Goal: Task Accomplishment & Management: Manage account settings

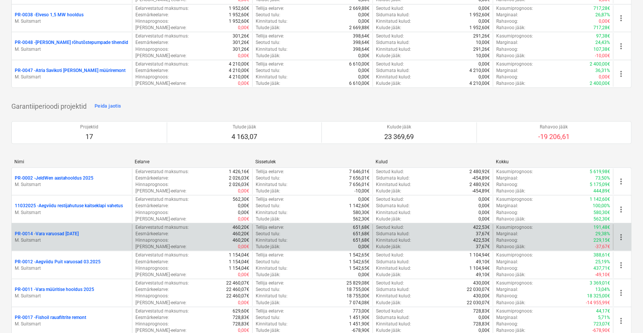
scroll to position [294, 0]
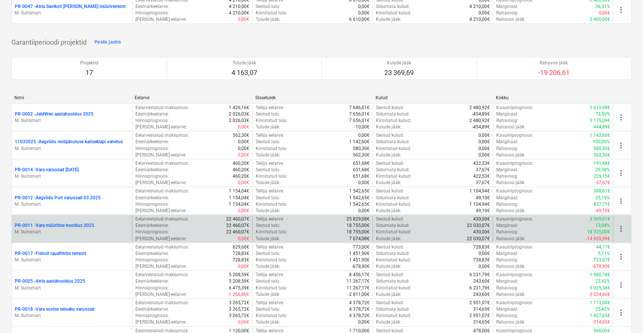
click at [66, 225] on p "PR-0011 - Vara müüritise hooldus 2025" at bounding box center [54, 225] width 79 height 6
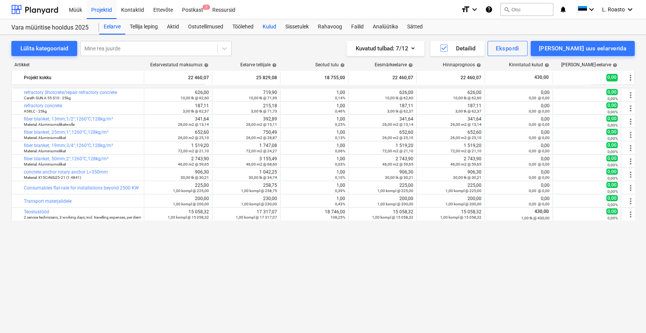
click at [270, 29] on div "Kulud" at bounding box center [269, 26] width 23 height 15
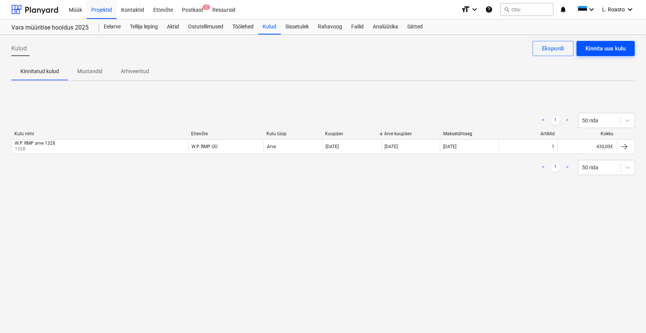
click at [618, 46] on div "Kinnita uus kulu" at bounding box center [605, 49] width 40 height 10
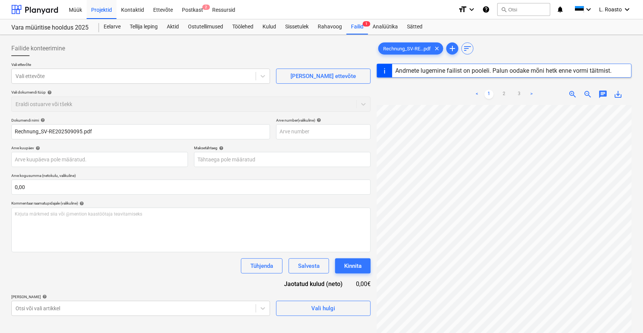
type input "SV-RE202509095"
type input "[DATE]"
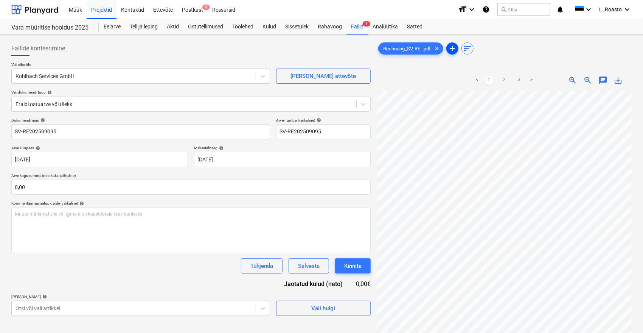
click at [451, 47] on span "add" at bounding box center [452, 48] width 9 height 9
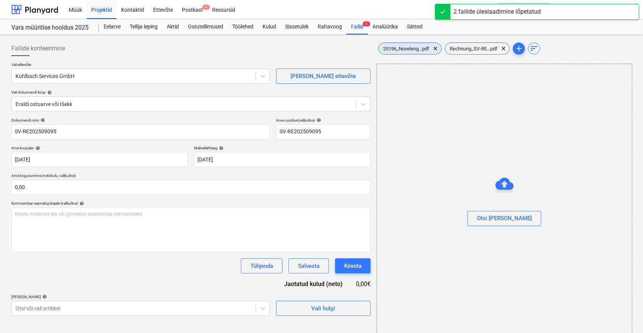
click at [412, 51] on span "25196_Noveleng...pdf" at bounding box center [406, 49] width 55 height 6
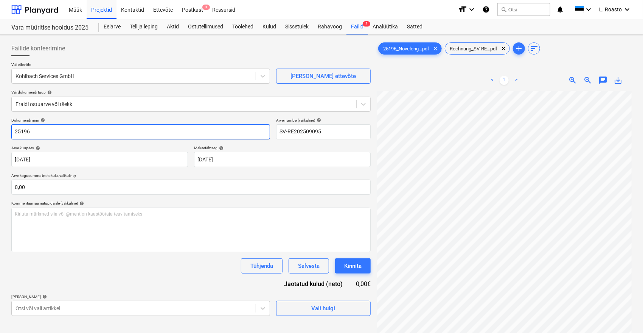
click at [14, 132] on input "25196" at bounding box center [140, 131] width 259 height 15
type input "Novel Engineering arve 25196"
drag, startPoint x: 336, startPoint y: 130, endPoint x: 234, endPoint y: 121, distance: 102.9
click at [234, 121] on div "Dokumendi nimi help Novel Engineering arve 25196 Arve number (valikuline) help …" at bounding box center [191, 129] width 360 height 22
type input "25196"
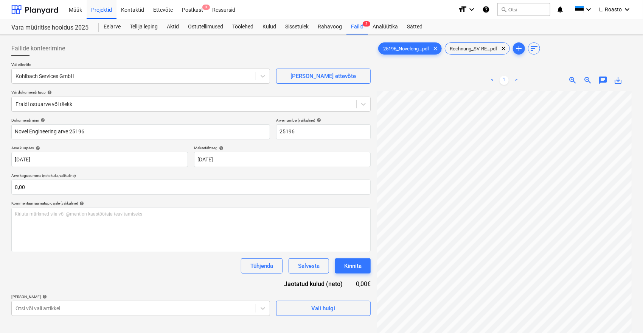
click at [159, 265] on div "Tühjenda Salvesta Kinnita" at bounding box center [191, 265] width 360 height 15
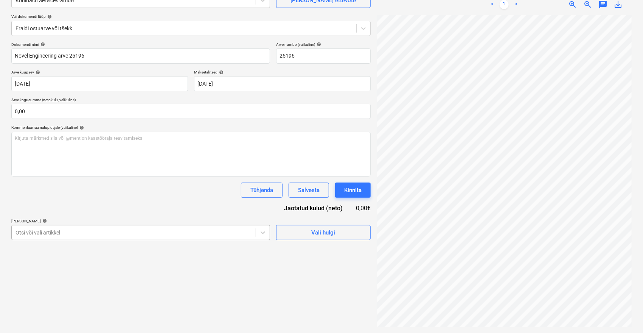
click at [118, 234] on body "Müük Projektid Kontaktid Ettevõte Postkast 3 Ressursid format_size keyboard_arr…" at bounding box center [321, 90] width 643 height 333
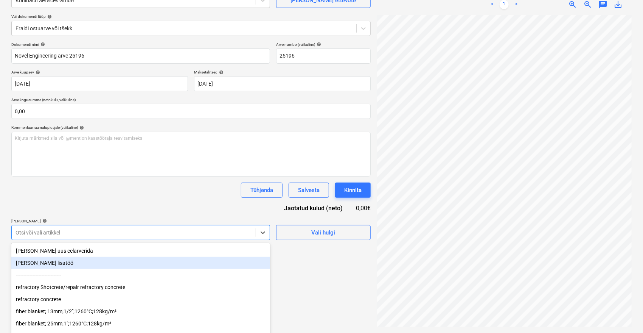
scroll to position [100, 0]
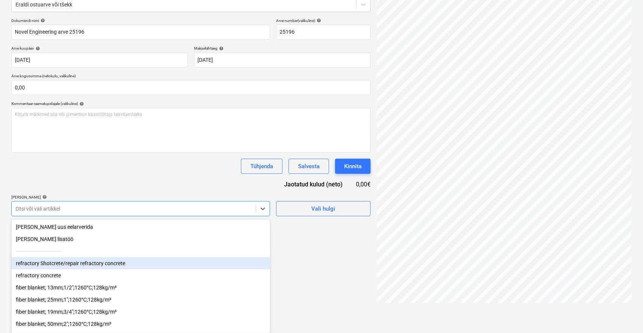
click at [86, 264] on div "refractory Shotcrete/repair refractory concrete" at bounding box center [140, 263] width 259 height 12
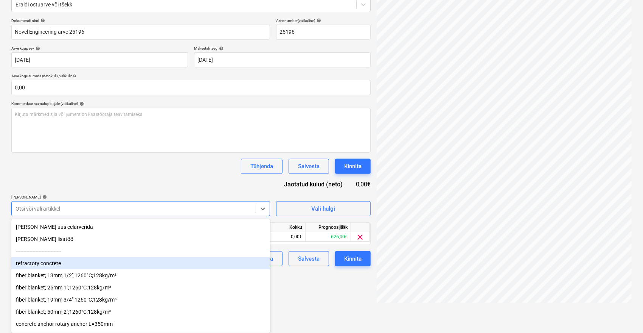
click at [86, 264] on div "refractory concrete" at bounding box center [140, 263] width 259 height 12
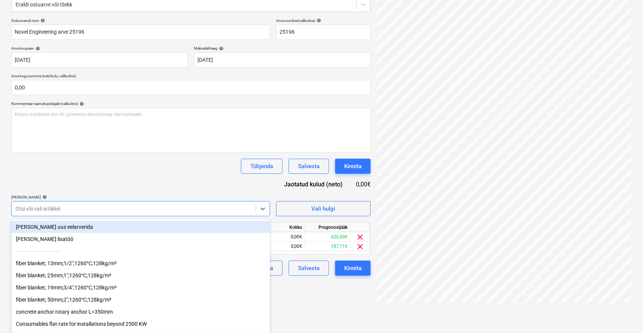
click at [86, 264] on div "fiber blanket; 13mm;1/2";1260°C;128kg/m³" at bounding box center [140, 263] width 259 height 12
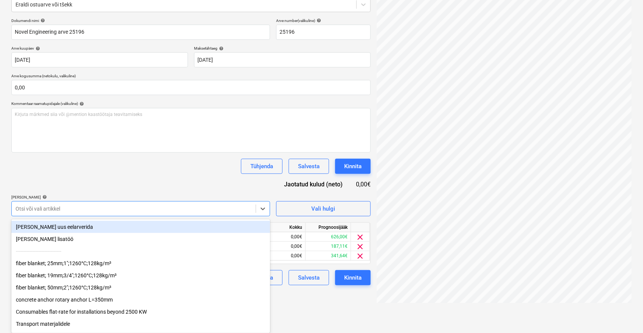
click at [86, 264] on div "fiber blanket; 25mm;1";1260°C;128kg/m³" at bounding box center [140, 263] width 259 height 12
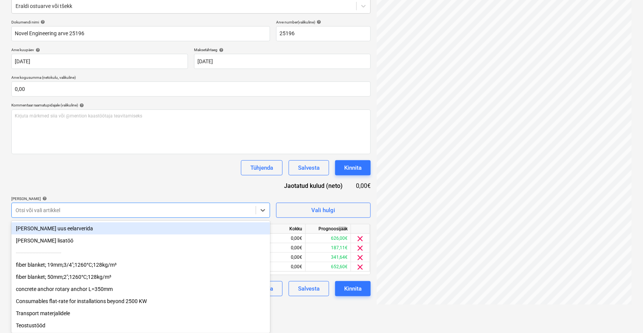
click at [86, 264] on div "fiber blanket; 19mm;3/4";1260°C;128kg/m³" at bounding box center [140, 264] width 259 height 12
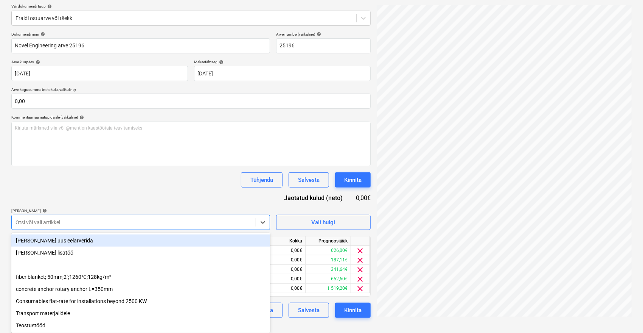
scroll to position [88, 0]
click at [86, 264] on div "------------------------------" at bounding box center [140, 264] width 259 height 12
click at [82, 271] on div "fiber blanket; 50mm;2";1260°C;128kg/m³" at bounding box center [140, 277] width 259 height 12
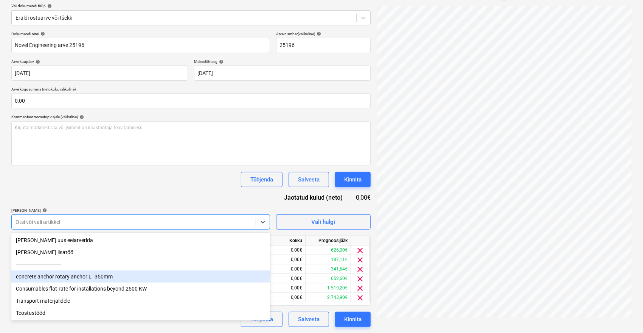
click at [79, 278] on div "concrete anchor rotary anchor L=350mm" at bounding box center [140, 276] width 259 height 12
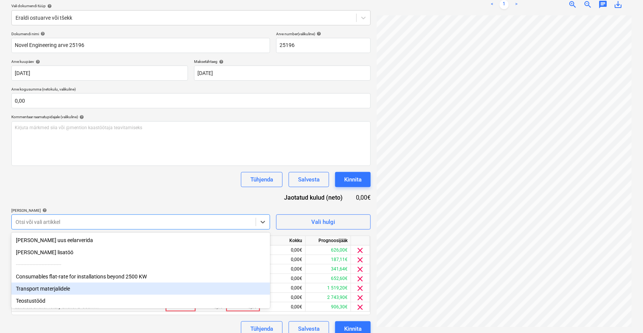
scroll to position [96, 0]
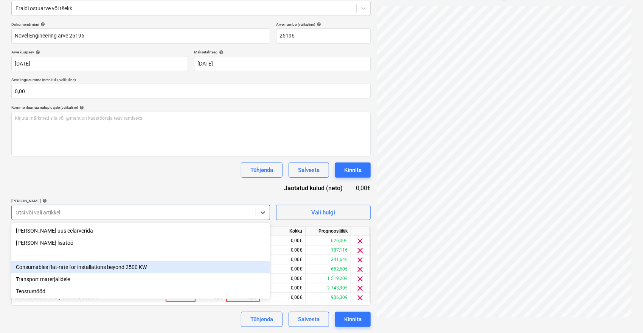
click at [82, 269] on div "Consumables flat-rate for installations beyond 2500 KW" at bounding box center [140, 267] width 259 height 12
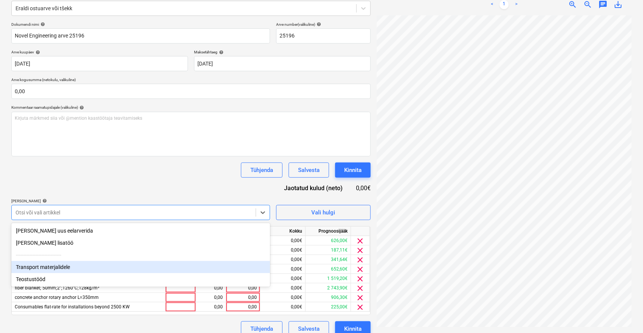
scroll to position [100, 0]
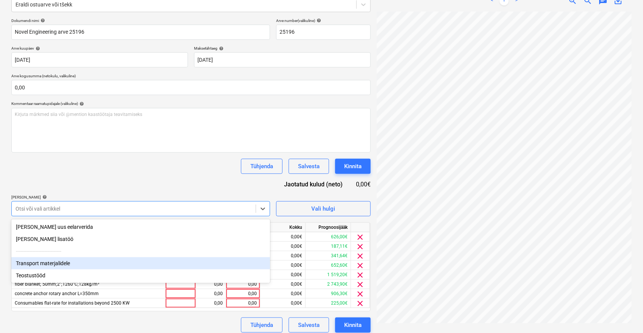
click at [69, 267] on div "Transport materjalidele" at bounding box center [140, 263] width 259 height 12
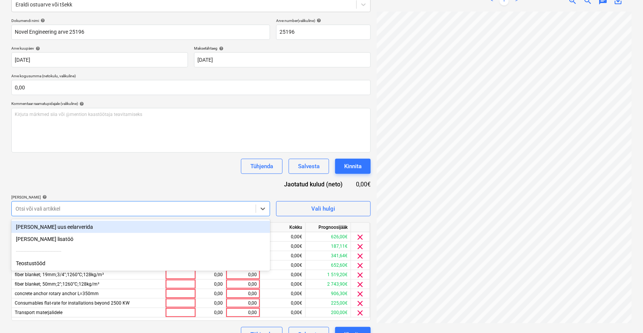
click at [69, 267] on div "Teostustööd" at bounding box center [140, 263] width 259 height 12
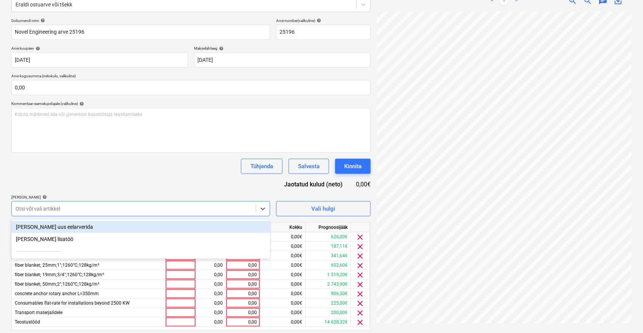
click at [149, 179] on div "Dokumendi nimi help Novel Engineering arve 25196 Arve number (valikuline) help …" at bounding box center [191, 184] width 360 height 333
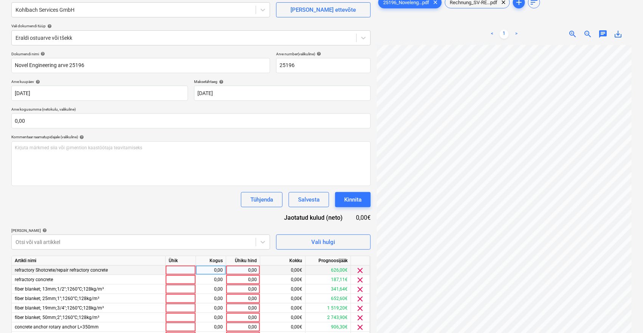
scroll to position [58, 0]
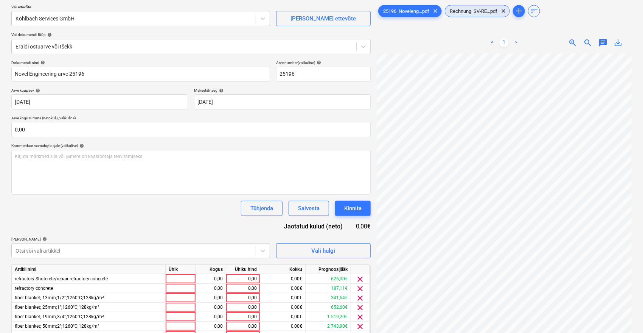
click at [484, 15] on div "Rechnung_SV-RE...pdf clear" at bounding box center [477, 11] width 65 height 12
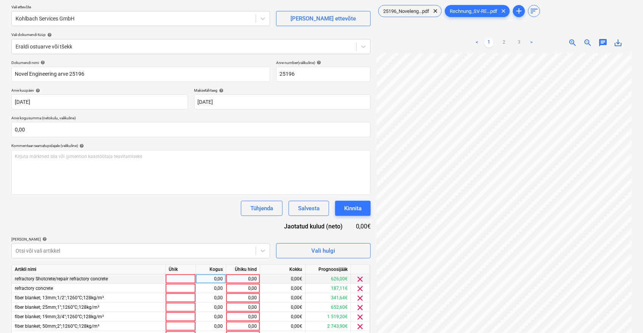
click at [245, 279] on div "0,00" at bounding box center [243, 278] width 28 height 9
type input "625,95"
type input "187,11"
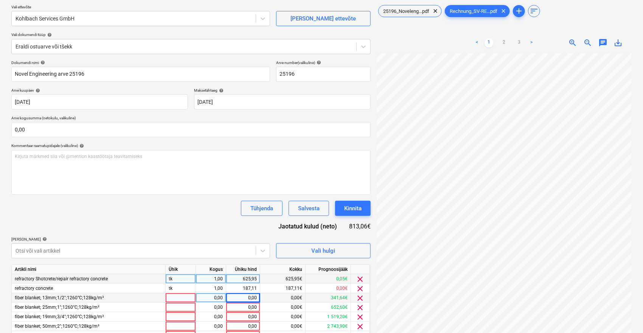
click at [243, 301] on div "0,00" at bounding box center [243, 297] width 28 height 9
type input "117,21"
click at [245, 308] on div "0,00" at bounding box center [243, 306] width 28 height 9
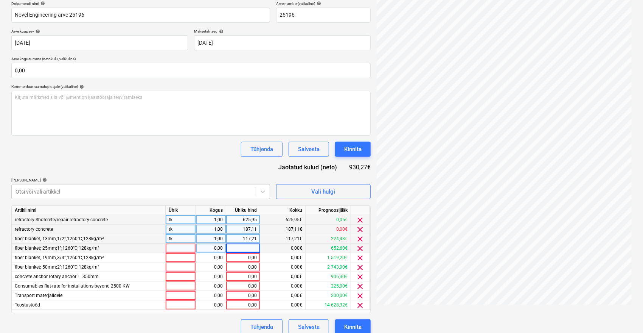
scroll to position [124, 0]
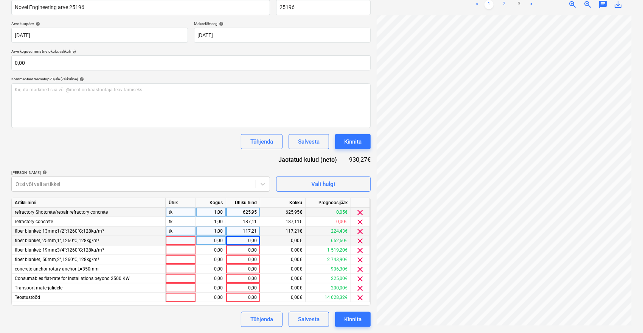
click at [504, 3] on link "2" at bounding box center [504, 4] width 9 height 9
click at [246, 242] on div "0,00" at bounding box center [243, 240] width 28 height 9
type input "112,16"
click at [245, 254] on div "0,00" at bounding box center [243, 249] width 28 height 9
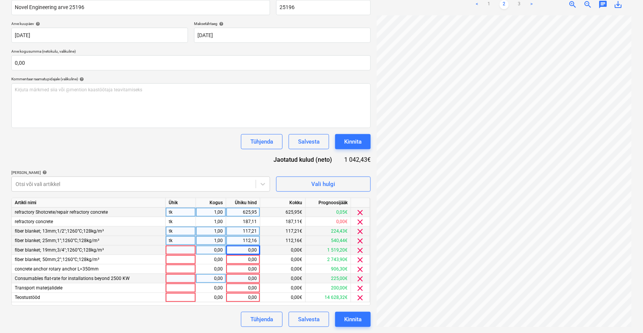
click at [248, 279] on div "0,00" at bounding box center [243, 278] width 28 height 9
type input "225"
click at [246, 285] on div "0,00" at bounding box center [243, 287] width 28 height 9
type input "350"
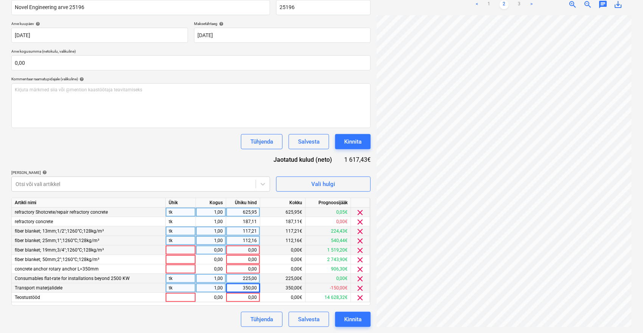
scroll to position [42, 30]
click at [240, 294] on div "0,00" at bounding box center [243, 297] width 28 height 9
type input "4666,20"
click at [520, 8] on link "3" at bounding box center [519, 4] width 9 height 9
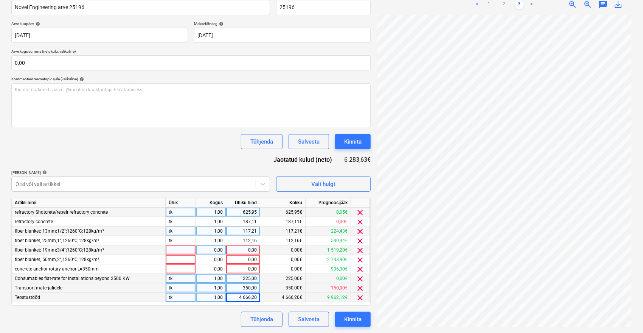
scroll to position [0, 30]
click at [240, 293] on div "4 666,20" at bounding box center [243, 297] width 28 height 9
type input "7536,95"
click at [182, 163] on div "Dokumendi nimi help Novel Engineering arve 25196 Arve number (valikuline) help …" at bounding box center [191, 160] width 360 height 333
click at [507, 5] on link "2" at bounding box center [504, 4] width 9 height 9
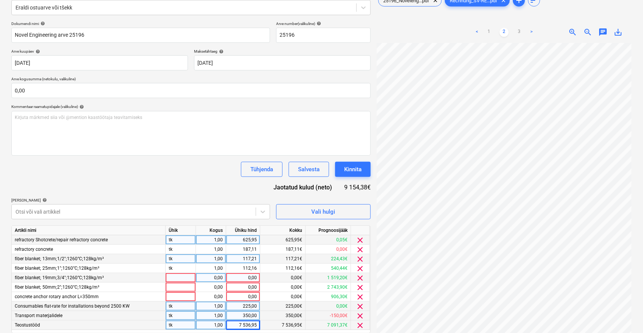
scroll to position [82, 0]
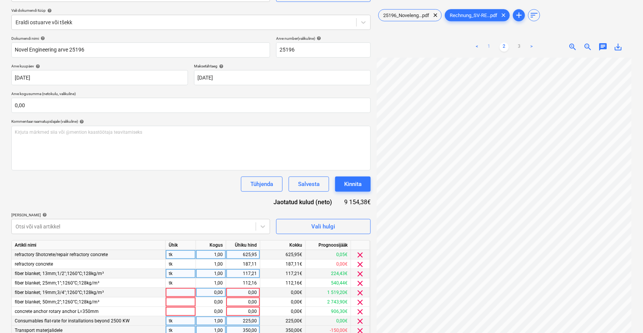
click at [489, 48] on link "1" at bounding box center [489, 46] width 9 height 9
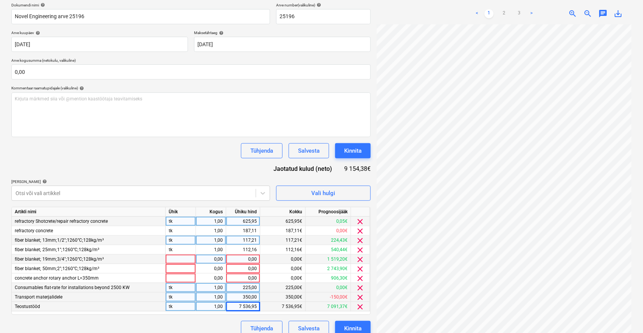
scroll to position [124, 0]
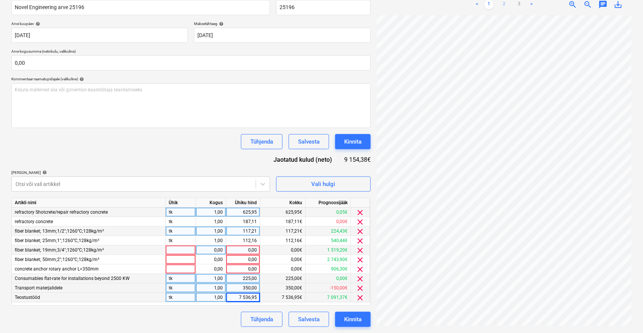
click at [502, 4] on link "2" at bounding box center [504, 4] width 9 height 9
click at [358, 250] on span "clear" at bounding box center [360, 250] width 9 height 9
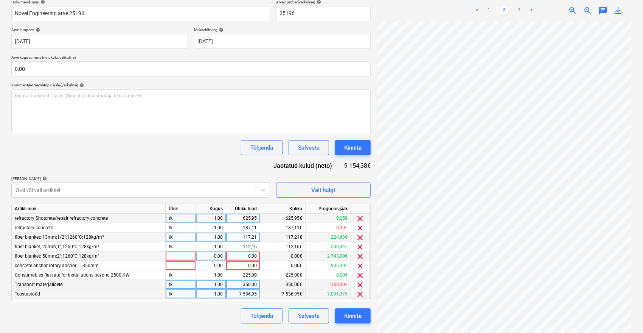
scroll to position [118, 0]
click at [358, 256] on span "clear" at bounding box center [360, 256] width 9 height 9
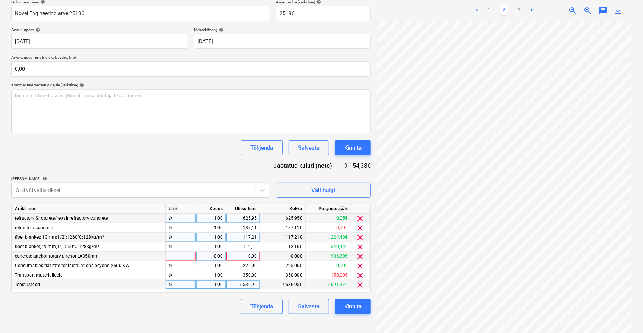
click at [359, 256] on span "clear" at bounding box center [360, 256] width 9 height 9
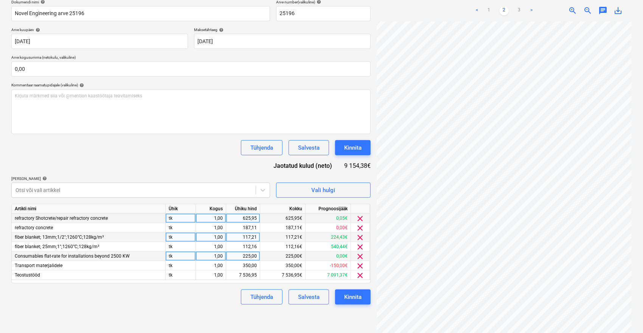
scroll to position [92, 30]
click at [517, 8] on link "3" at bounding box center [519, 10] width 9 height 9
click at [357, 298] on div "Kinnita" at bounding box center [352, 297] width 17 height 10
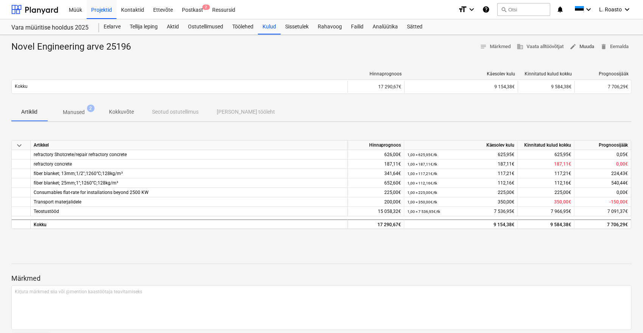
click at [590, 49] on span "edit Muuda" at bounding box center [582, 46] width 25 height 9
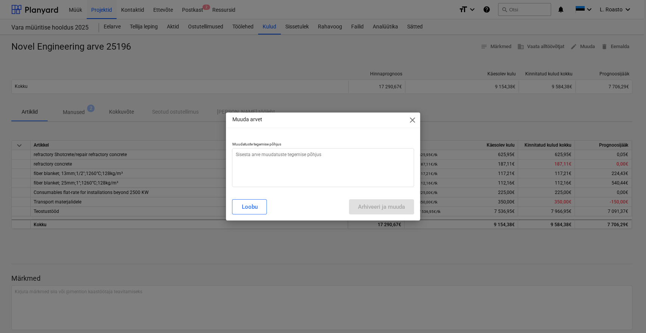
type textarea "x"
click at [254, 164] on textarea at bounding box center [323, 167] width 182 height 39
type textarea "k"
type textarea "x"
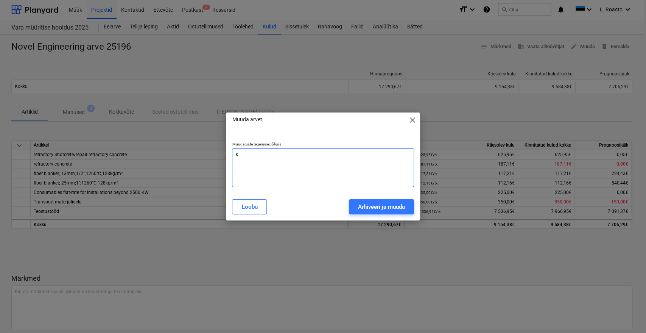
type textarea "ku"
type textarea "x"
type textarea "kuu"
type textarea "x"
type textarea "kuup"
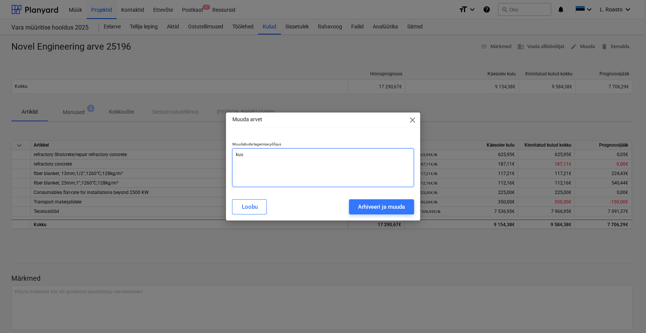
type textarea "x"
type textarea "kuupä"
type textarea "x"
type textarea "kuupäe"
type textarea "x"
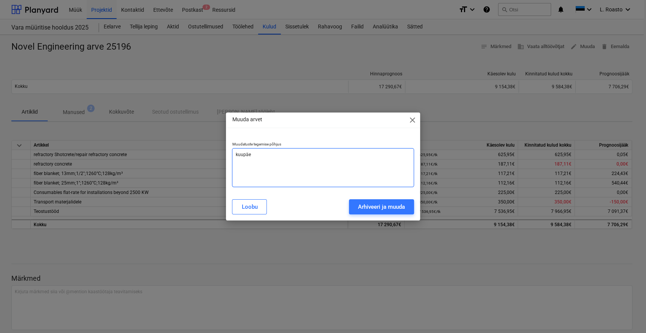
type textarea "kuupäev"
type textarea "x"
type textarea "kuupäev"
type textarea "x"
type textarea "kuupäev v"
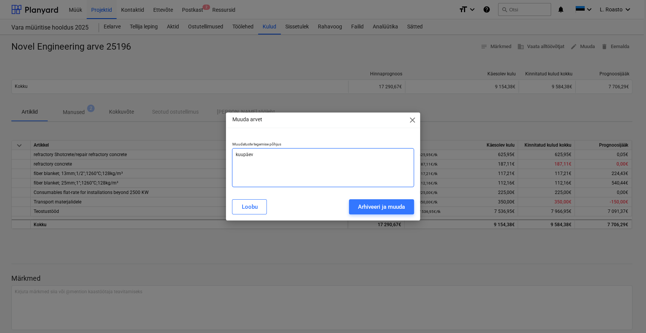
type textarea "x"
type textarea "kuupäev va"
type textarea "x"
type textarea "kuupäev val"
type textarea "x"
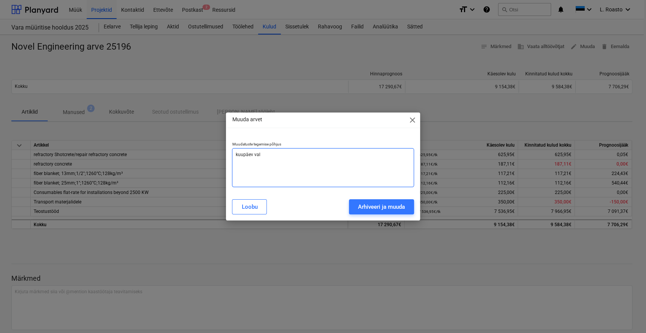
type textarea "kuupäev vale"
type textarea "x"
type textarea "kuupäev vale"
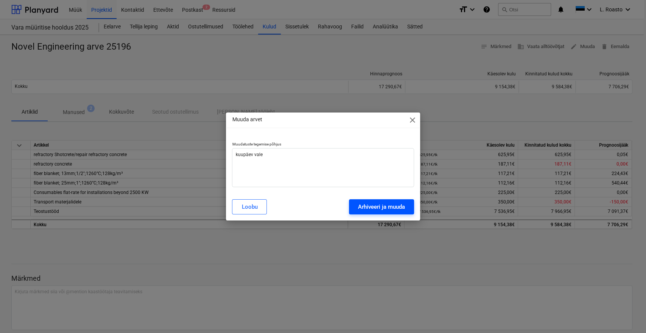
click at [386, 202] on div "Arhiveeri ja muuda" at bounding box center [381, 207] width 47 height 10
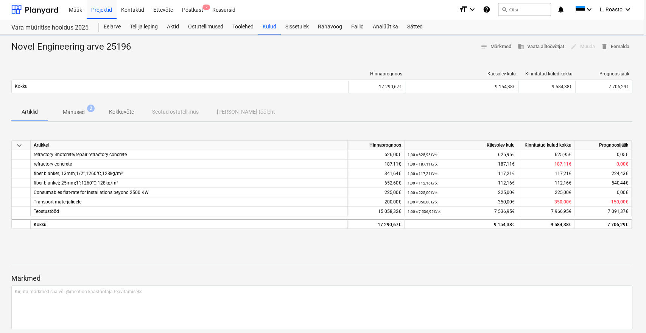
type textarea "x"
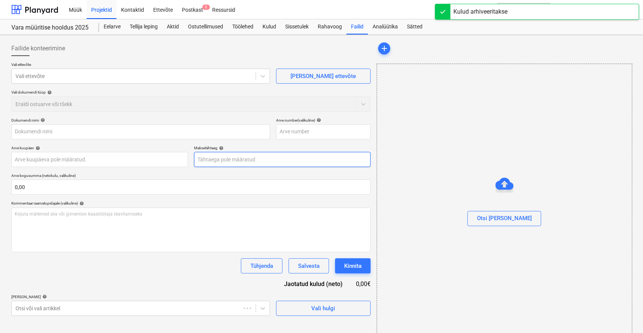
type input "Novel Engineering arve 25196"
type input "25196"
type input "[DATE]"
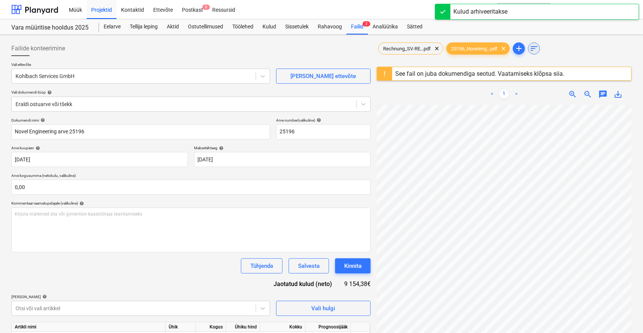
click at [536, 44] on span "sort" at bounding box center [534, 48] width 9 height 9
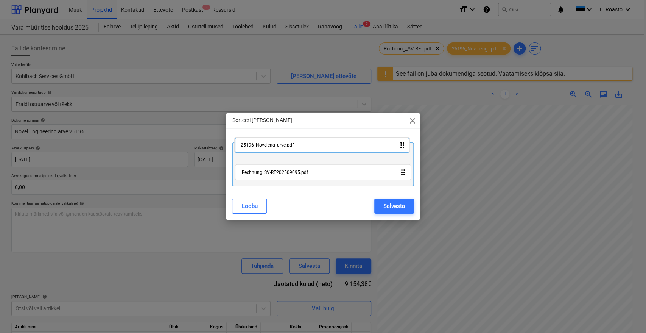
drag, startPoint x: 285, startPoint y: 175, endPoint x: 284, endPoint y: 142, distance: 33.3
click at [284, 142] on div "Rechnung_SV-RE202509095.pdf drag_indicator 25196_Noveleng_arve.pdf drag_indicat…" at bounding box center [323, 164] width 182 height 44
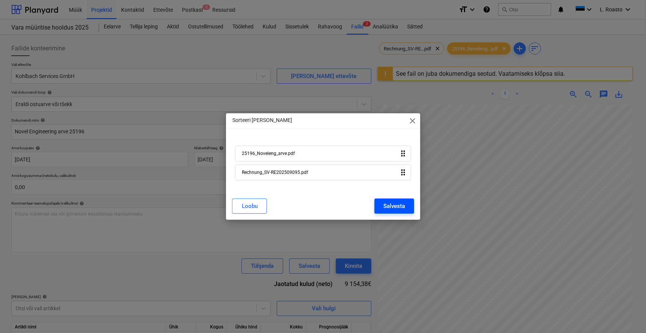
click at [397, 200] on button "Salvesta" at bounding box center [394, 205] width 40 height 15
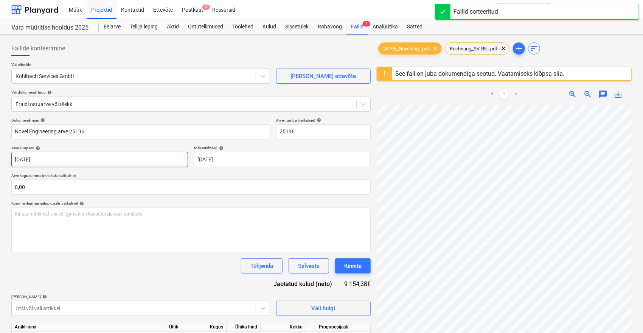
click at [47, 157] on body "Müük Projektid Kontaktid Ettevõte Postkast 3 Ressursid format_size keyboard_arr…" at bounding box center [321, 166] width 643 height 333
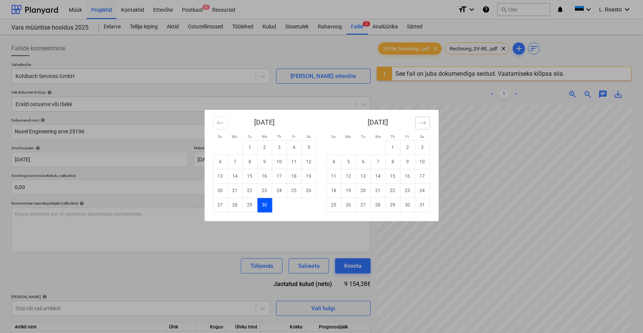
click at [420, 126] on button "Move forward to switch to the next month." at bounding box center [423, 123] width 15 height 13
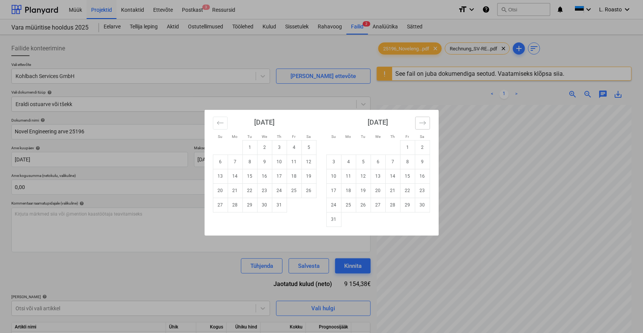
click at [420, 126] on button "Move forward to switch to the next month." at bounding box center [423, 123] width 15 height 13
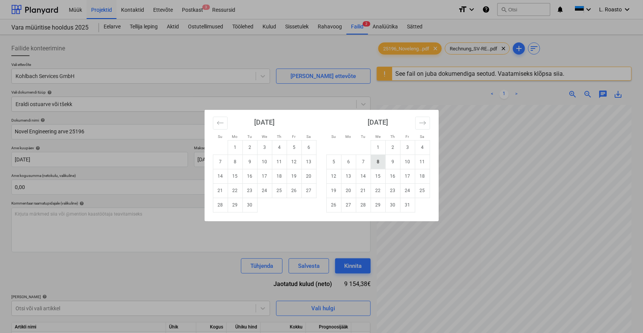
click at [374, 162] on td "8" at bounding box center [378, 161] width 15 height 14
type input "[DATE]"
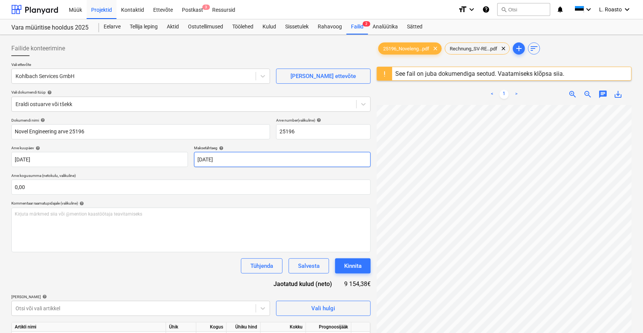
click at [233, 156] on body "Müük Projektid Kontaktid Ettevõte Postkast 3 Ressursid format_size keyboard_arr…" at bounding box center [321, 166] width 643 height 333
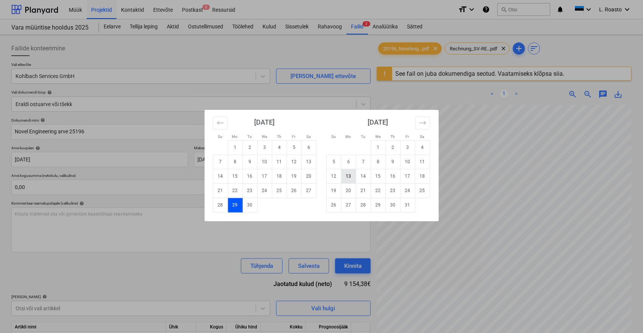
click at [349, 181] on td "13" at bounding box center [348, 176] width 15 height 14
type input "[DATE]"
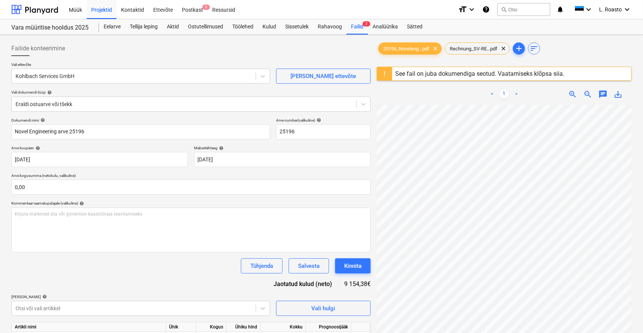
click at [209, 274] on div "Dokumendi nimi help Novel Engineering arve 25196 Arve number (valikuline) help …" at bounding box center [191, 270] width 360 height 305
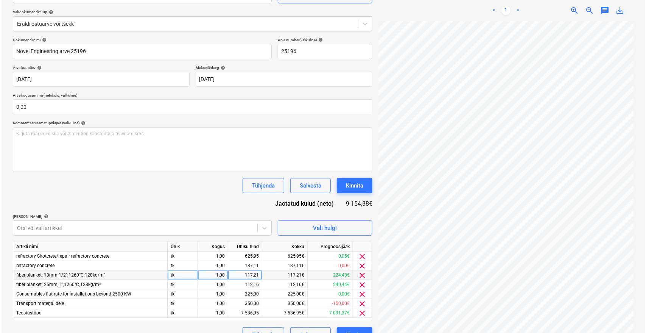
scroll to position [84, 0]
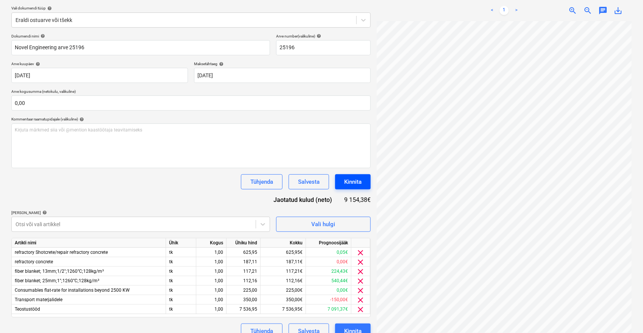
click at [360, 179] on div "Kinnita" at bounding box center [352, 182] width 17 height 10
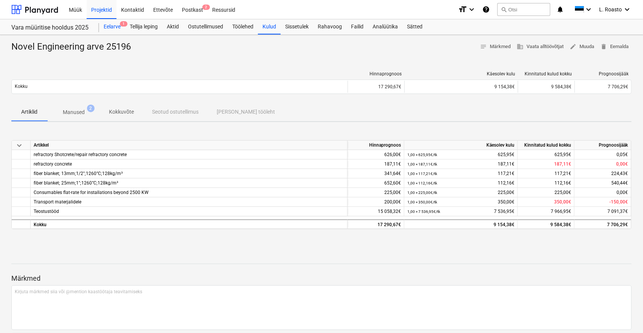
click at [113, 26] on div "Eelarve 1" at bounding box center [112, 26] width 26 height 15
